Goal: Information Seeking & Learning: Learn about a topic

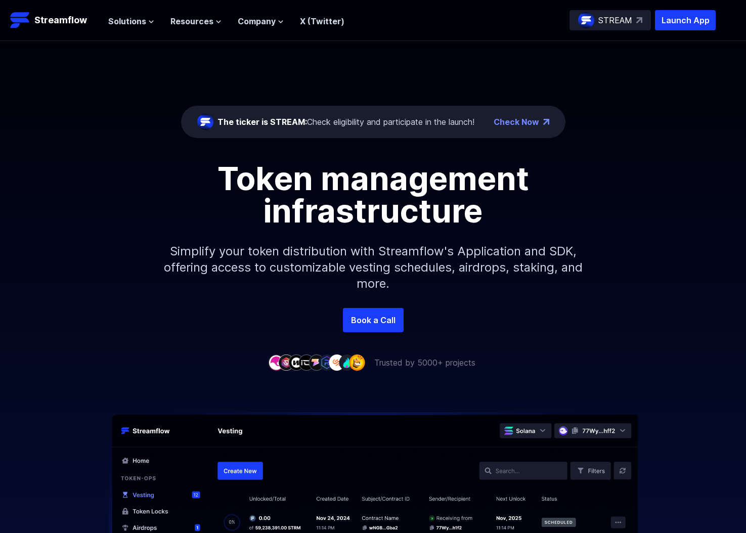
click at [136, 15] on span "Solutions" at bounding box center [127, 21] width 38 height 12
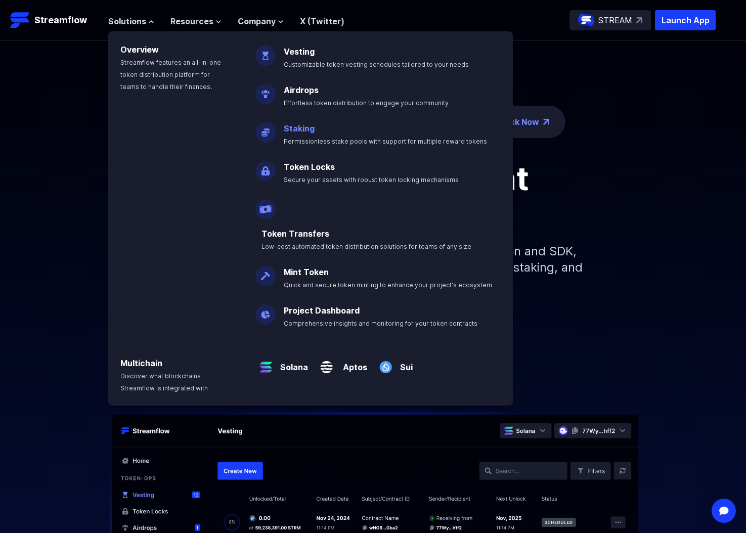
click at [305, 128] on link "Staking" at bounding box center [299, 128] width 31 height 10
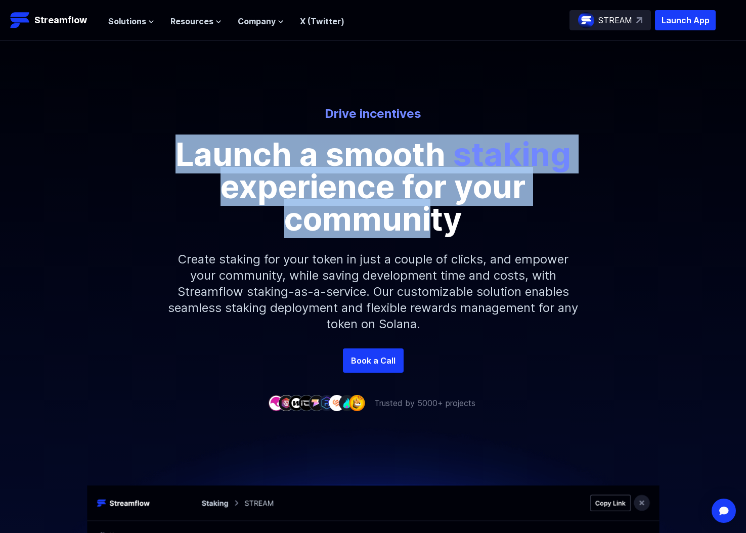
drag, startPoint x: 168, startPoint y: 153, endPoint x: 434, endPoint y: 228, distance: 276.4
click at [434, 228] on p "Launch a smooth staking experience for your community" at bounding box center [373, 186] width 455 height 97
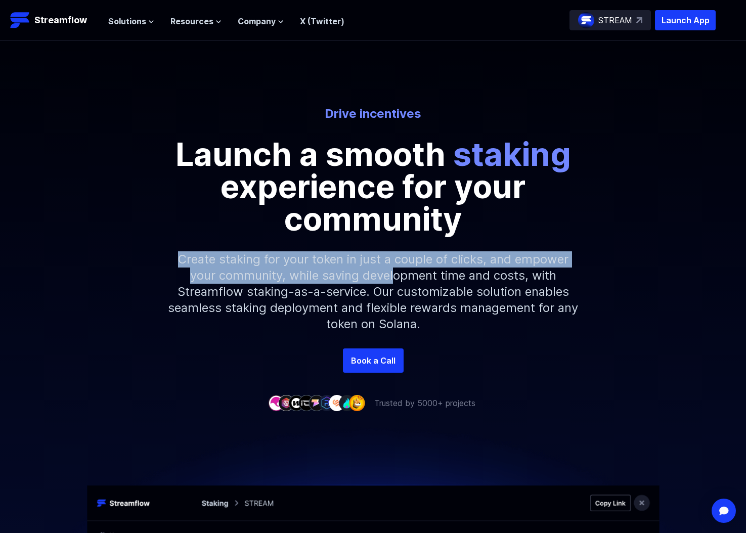
drag, startPoint x: 177, startPoint y: 259, endPoint x: 387, endPoint y: 273, distance: 209.7
click at [388, 272] on p "Create staking for your token in just a couple of clicks, and empower your comm…" at bounding box center [373, 291] width 435 height 113
click at [387, 273] on p "Create staking for your token in just a couple of clicks, and empower your comm…" at bounding box center [373, 291] width 435 height 113
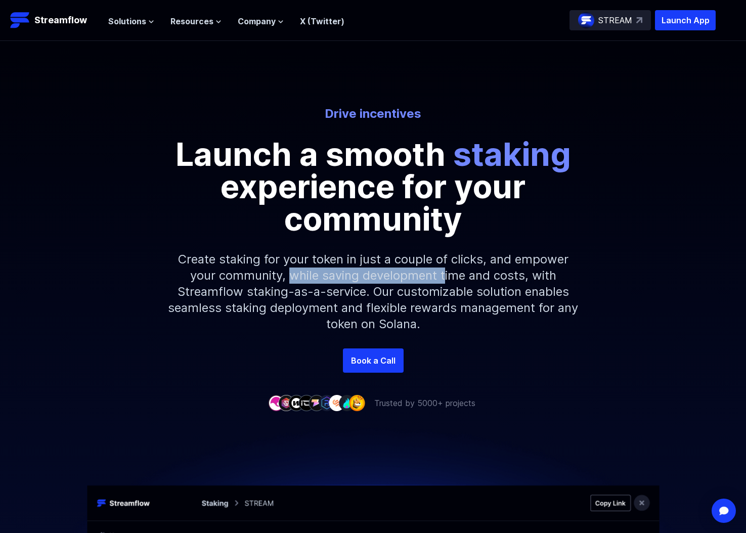
drag, startPoint x: 288, startPoint y: 277, endPoint x: 443, endPoint y: 280, distance: 155.3
click at [443, 280] on p "Create staking for your token in just a couple of clicks, and empower your comm…" at bounding box center [373, 291] width 435 height 113
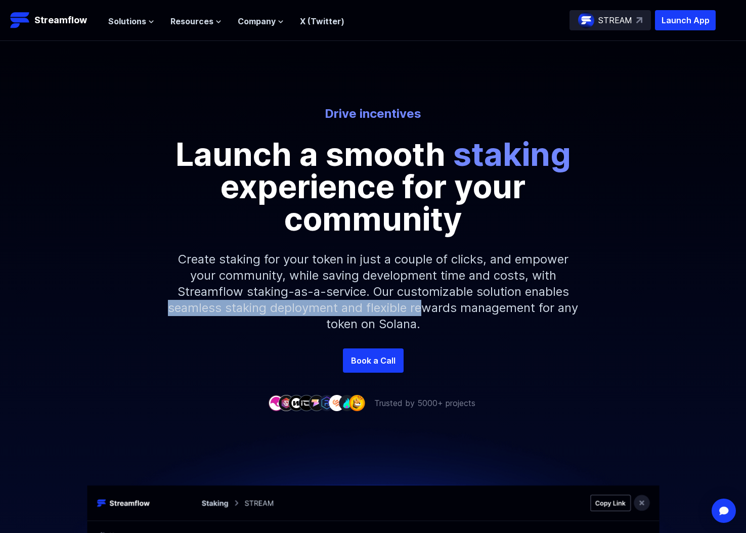
drag, startPoint x: 165, startPoint y: 308, endPoint x: 426, endPoint y: 313, distance: 261.4
click at [427, 313] on p "Create staking for your token in just a couple of clicks, and empower your comm…" at bounding box center [373, 291] width 435 height 113
drag, startPoint x: 428, startPoint y: 313, endPoint x: 421, endPoint y: 312, distance: 6.7
click at [428, 313] on p "Create staking for your token in just a couple of clicks, and empower your comm…" at bounding box center [373, 291] width 435 height 113
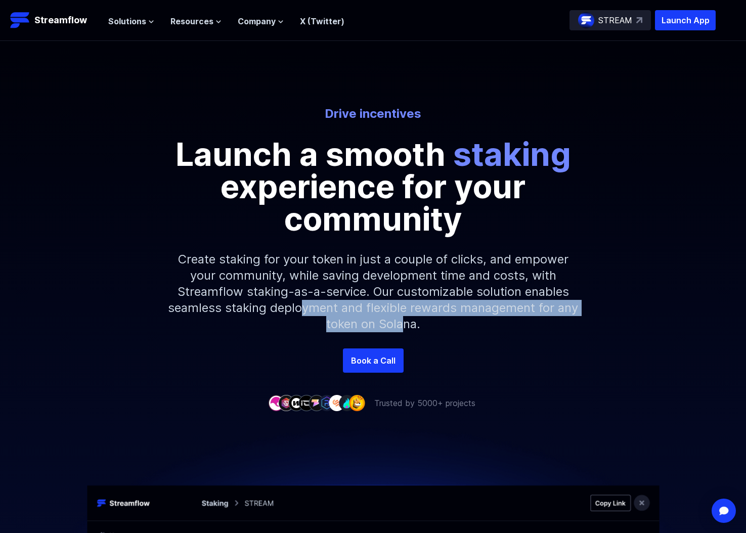
drag, startPoint x: 351, startPoint y: 313, endPoint x: 468, endPoint y: 318, distance: 116.9
click at [447, 318] on p "Create staking for your token in just a couple of clicks, and empower your comm…" at bounding box center [373, 291] width 435 height 113
drag, startPoint x: 468, startPoint y: 318, endPoint x: 406, endPoint y: 319, distance: 62.2
click at [467, 318] on p "Create staking for your token in just a couple of clicks, and empower your comm…" at bounding box center [373, 291] width 435 height 113
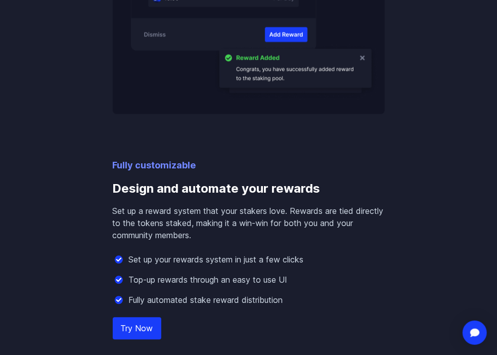
scroll to position [788, 0]
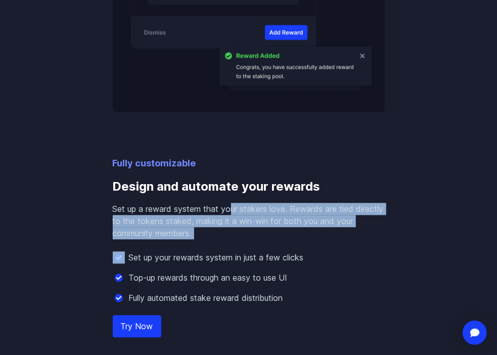
drag, startPoint x: 231, startPoint y: 211, endPoint x: 264, endPoint y: 248, distance: 49.4
click at [263, 248] on div "Fully customizable Design and automate your rewards Set up a reward system that…" at bounding box center [249, 244] width 272 height 176
click at [264, 248] on div "Fully customizable Design and automate your rewards Set up a reward system that…" at bounding box center [249, 244] width 272 height 176
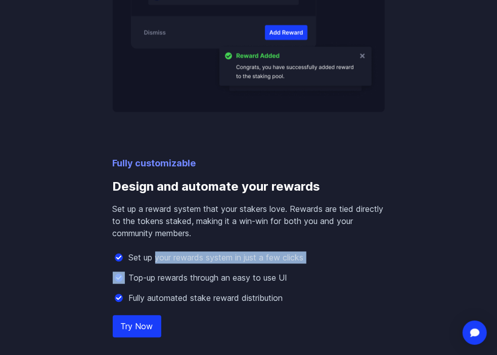
drag, startPoint x: 156, startPoint y: 258, endPoint x: 260, endPoint y: 268, distance: 104.7
click at [260, 268] on div "Set up your rewards system in just a few clicks Top-up rewards through an easy …" at bounding box center [249, 277] width 272 height 53
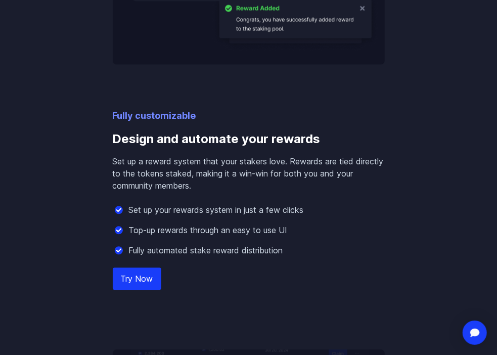
scroll to position [844, 0]
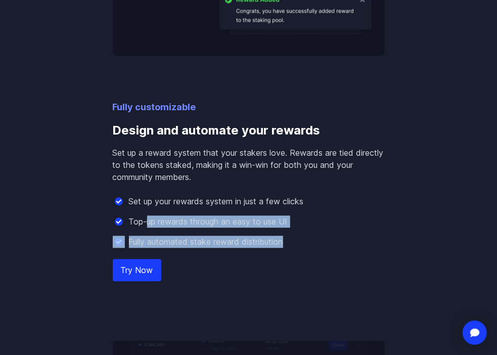
drag, startPoint x: 169, startPoint y: 225, endPoint x: 294, endPoint y: 246, distance: 127.2
click at [294, 246] on div "Set up your rewards system in just a few clicks Top-up rewards through an easy …" at bounding box center [249, 221] width 272 height 53
click at [294, 246] on div "Fully automated stake reward distribution" at bounding box center [249, 242] width 272 height 12
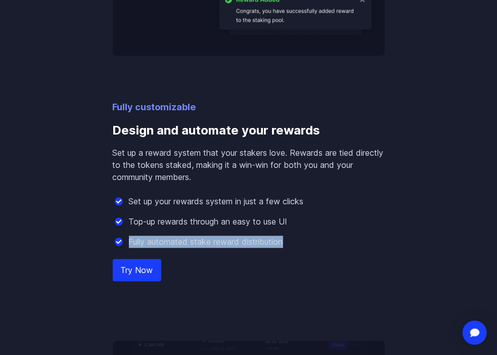
drag, startPoint x: 129, startPoint y: 240, endPoint x: 300, endPoint y: 241, distance: 171.4
click at [300, 241] on div "Fully automated stake reward distribution" at bounding box center [249, 242] width 272 height 12
drag, startPoint x: 300, startPoint y: 241, endPoint x: 280, endPoint y: 260, distance: 27.9
click at [300, 241] on div "Fully automated stake reward distribution" at bounding box center [249, 242] width 272 height 12
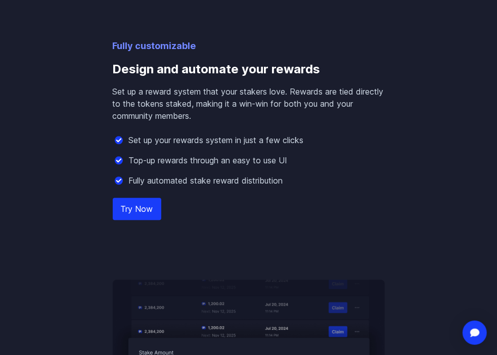
scroll to position [996, 0]
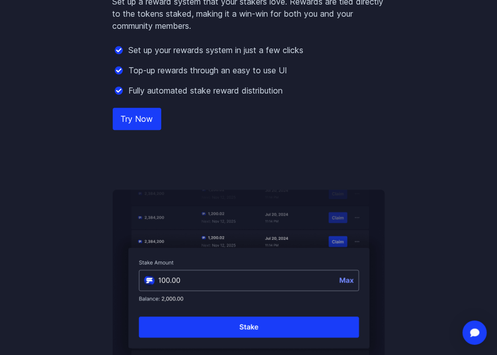
click at [126, 123] on link "Try Now" at bounding box center [137, 119] width 49 height 22
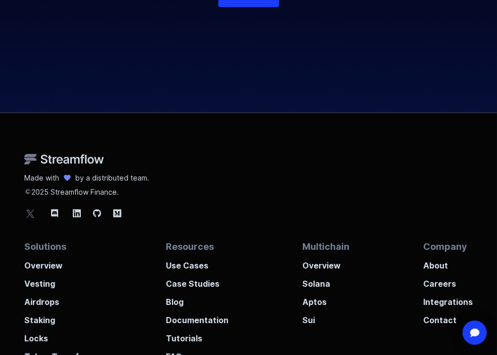
scroll to position [3259, 0]
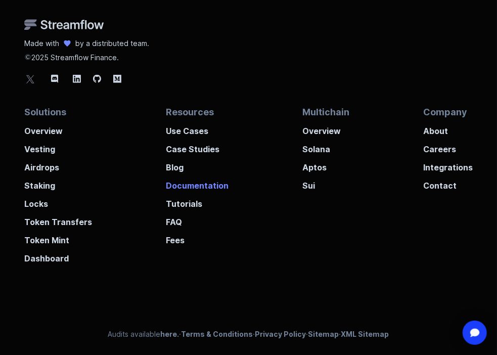
click at [194, 185] on p "Documentation" at bounding box center [197, 182] width 63 height 18
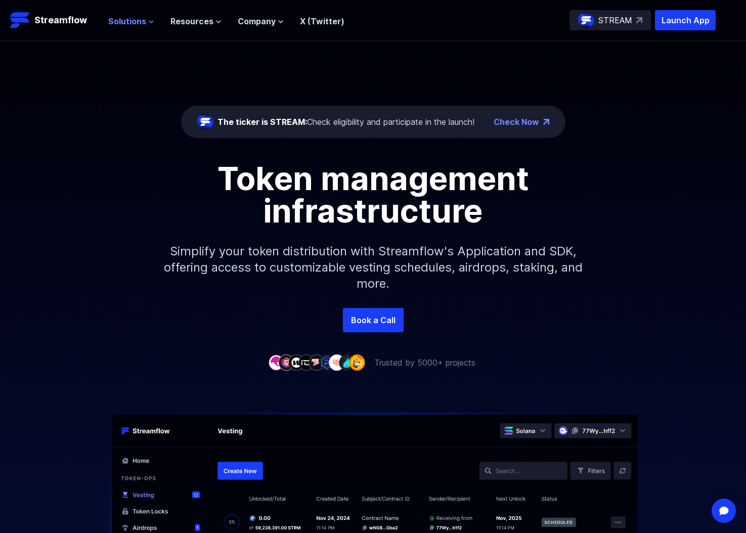
click at [138, 17] on span "Solutions" at bounding box center [127, 21] width 38 height 12
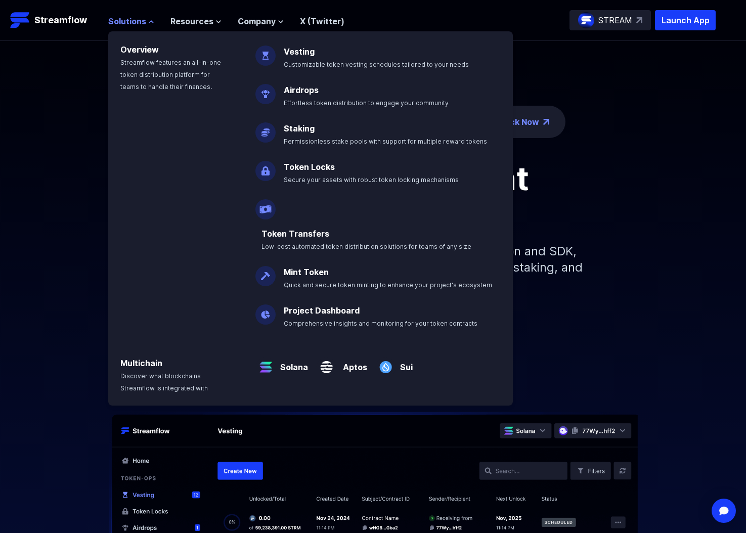
click at [137, 23] on span "Solutions" at bounding box center [127, 21] width 38 height 12
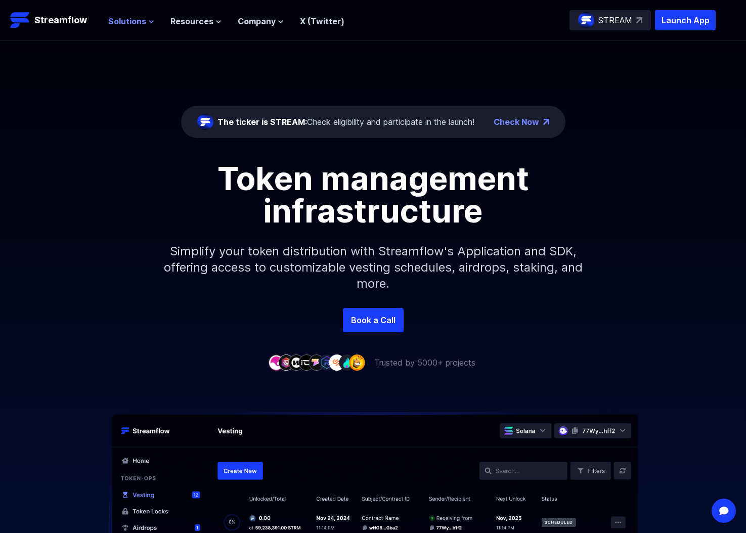
click at [137, 23] on span "Solutions" at bounding box center [127, 21] width 38 height 12
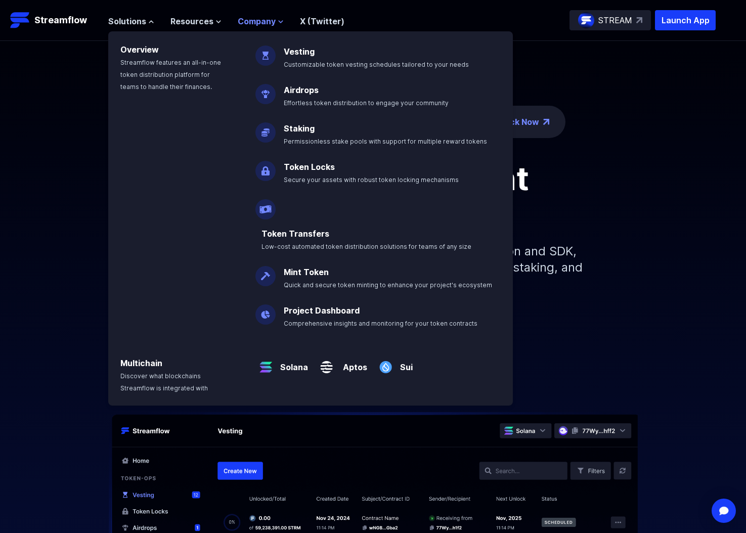
click at [268, 25] on span "Company" at bounding box center [257, 21] width 38 height 12
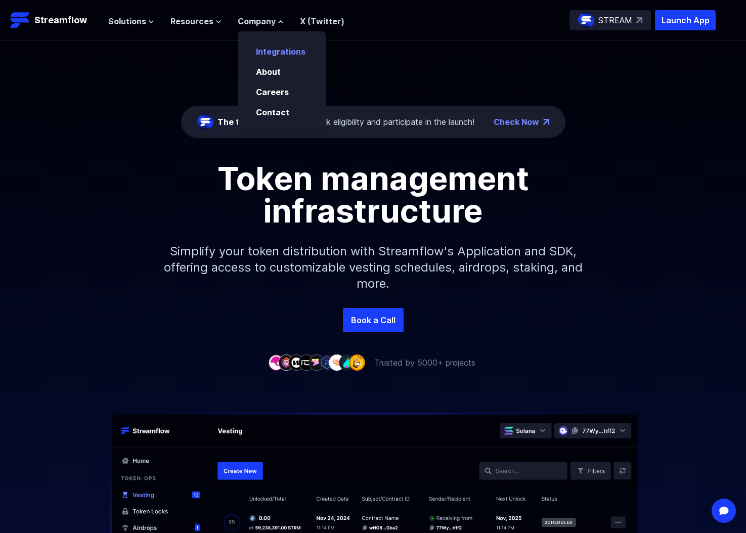
click at [271, 47] on link "Integrations" at bounding box center [281, 52] width 50 height 10
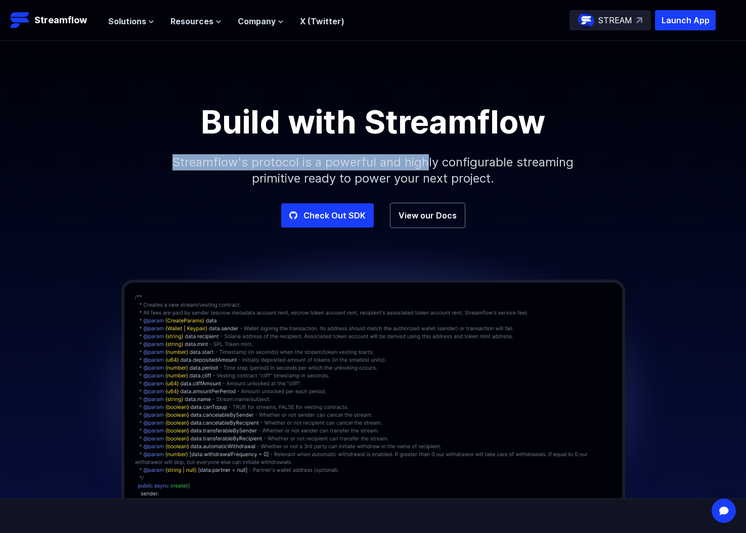
drag, startPoint x: 171, startPoint y: 157, endPoint x: 427, endPoint y: 169, distance: 255.6
click at [427, 169] on p "Streamflow's protocol is a powerful and highly configurable streaming primitive…" at bounding box center [373, 170] width 435 height 65
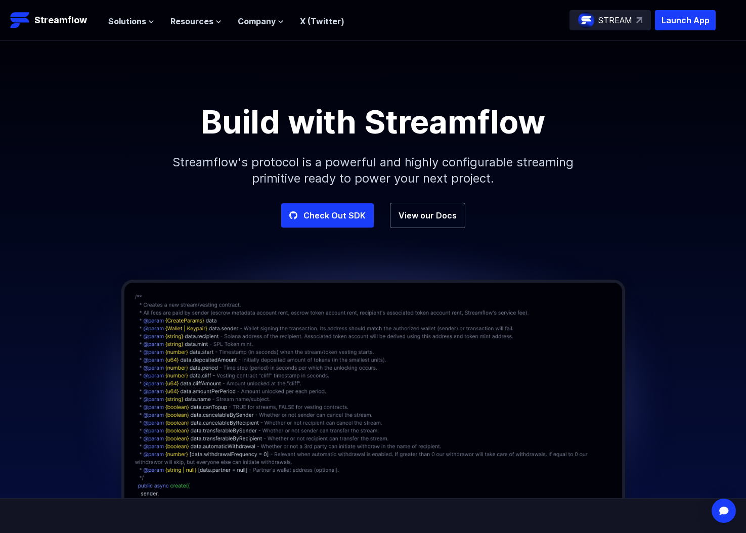
click at [425, 231] on img at bounding box center [373, 399] width 620 height 343
click at [429, 220] on link "View our Docs" at bounding box center [427, 215] width 75 height 25
